Goal: Information Seeking & Learning: Learn about a topic

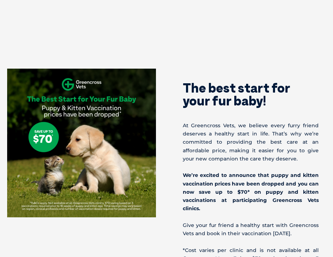
scroll to position [214, 0]
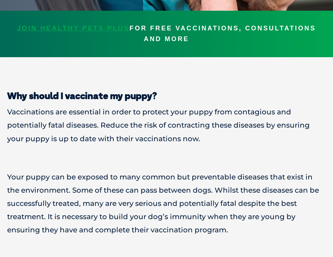
scroll to position [286, 0]
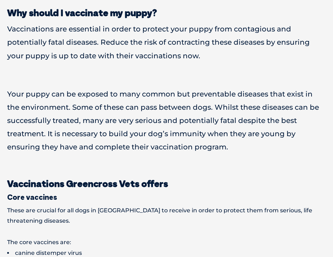
scroll to position [250, 0]
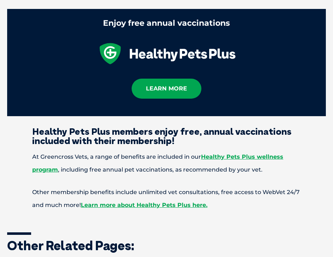
scroll to position [1037, 0]
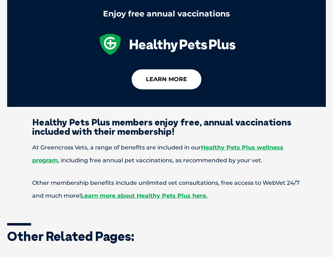
click at [192, 69] on link "learn more" at bounding box center [167, 79] width 70 height 20
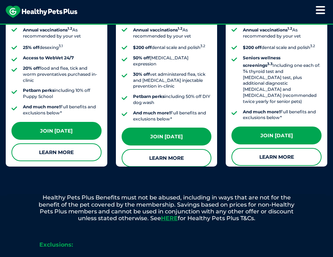
scroll to position [858, 0]
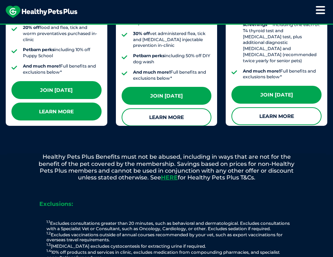
click at [86, 107] on link "Learn More" at bounding box center [56, 112] width 90 height 18
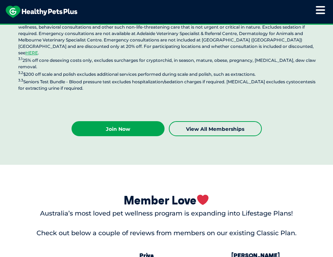
scroll to position [2109, 0]
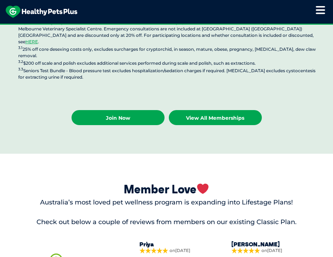
click at [202, 110] on link "View All Memberships" at bounding box center [215, 117] width 93 height 15
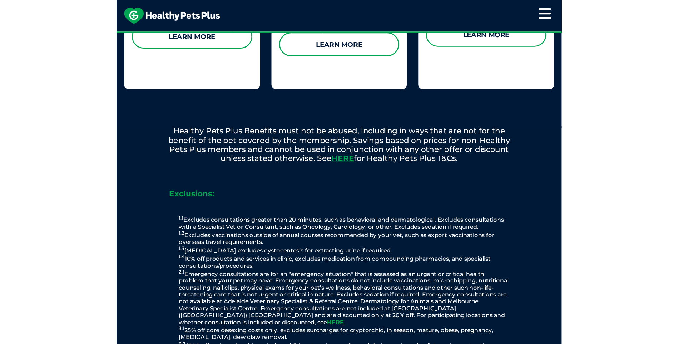
scroll to position [967, 0]
